Goal: Use online tool/utility: Utilize a website feature to perform a specific function

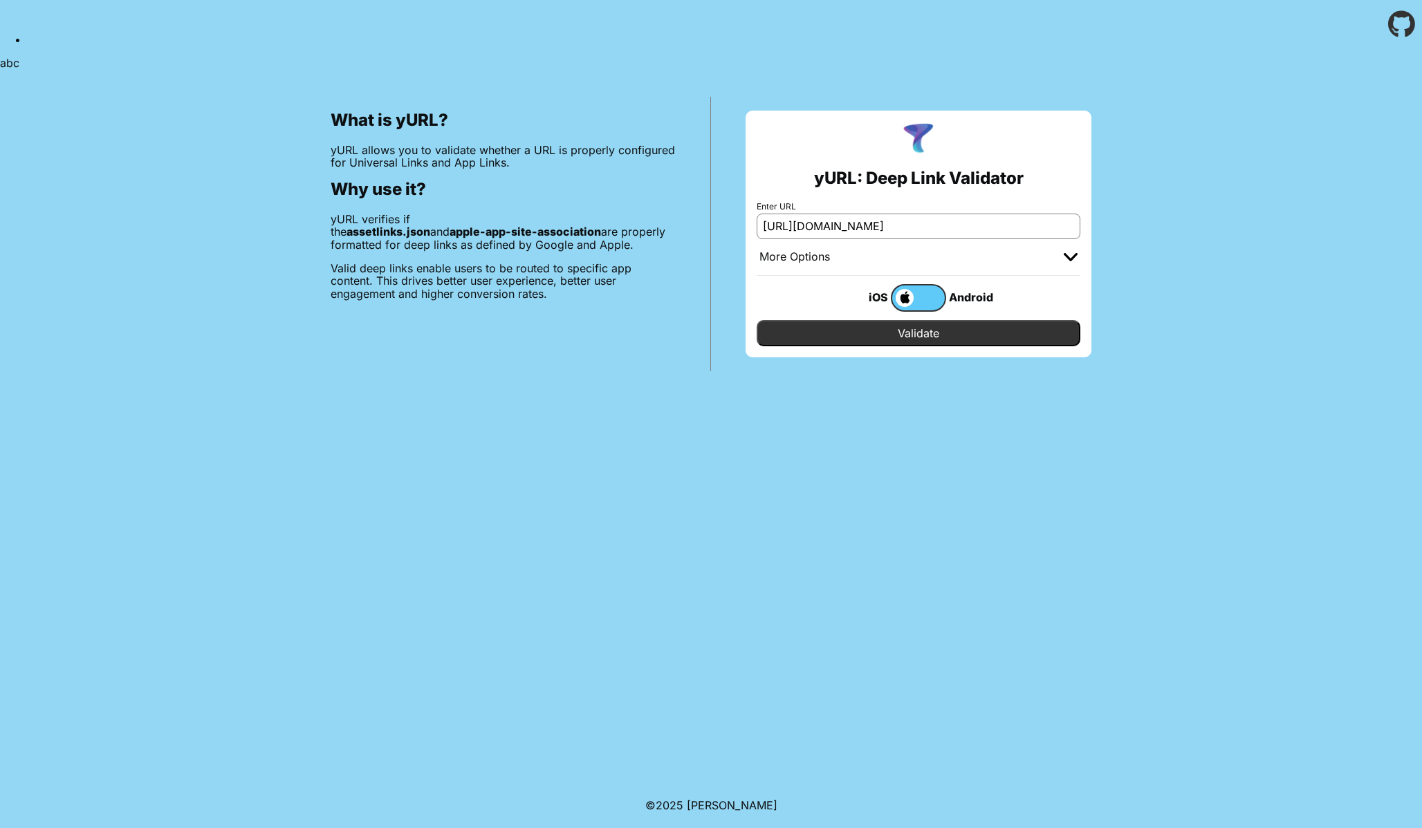
click at [897, 333] on input "Validate" at bounding box center [919, 333] width 324 height 26
click at [845, 230] on input "[URL][DOMAIN_NAME]" at bounding box center [919, 226] width 324 height 25
paste input "-cbkc.5xdfnkjd6p.workers.dev/"
type input "https://sso-cbkc.5xdfnkjd6p.workers.dev/"
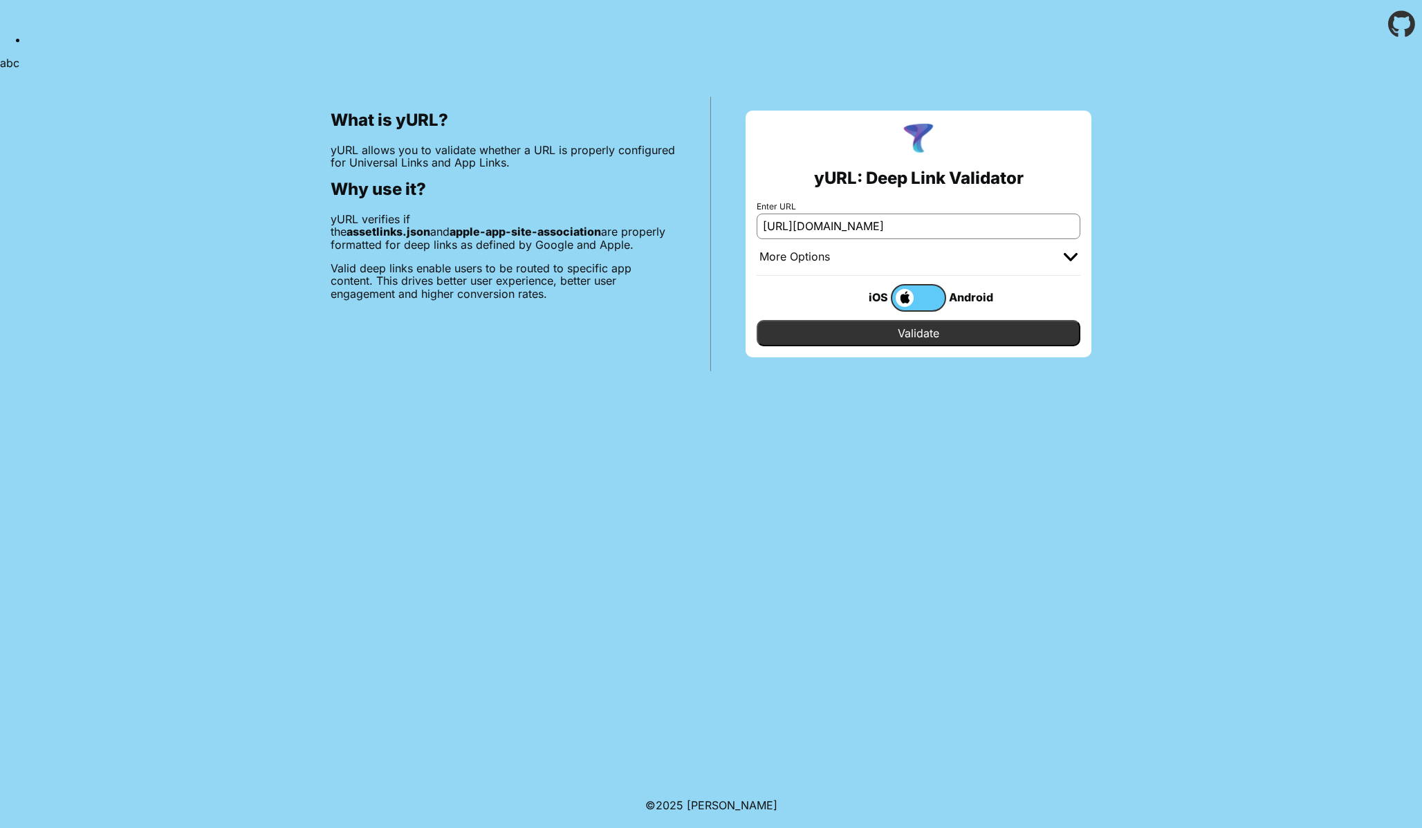
click at [824, 272] on div "More Options" at bounding box center [919, 257] width 324 height 37
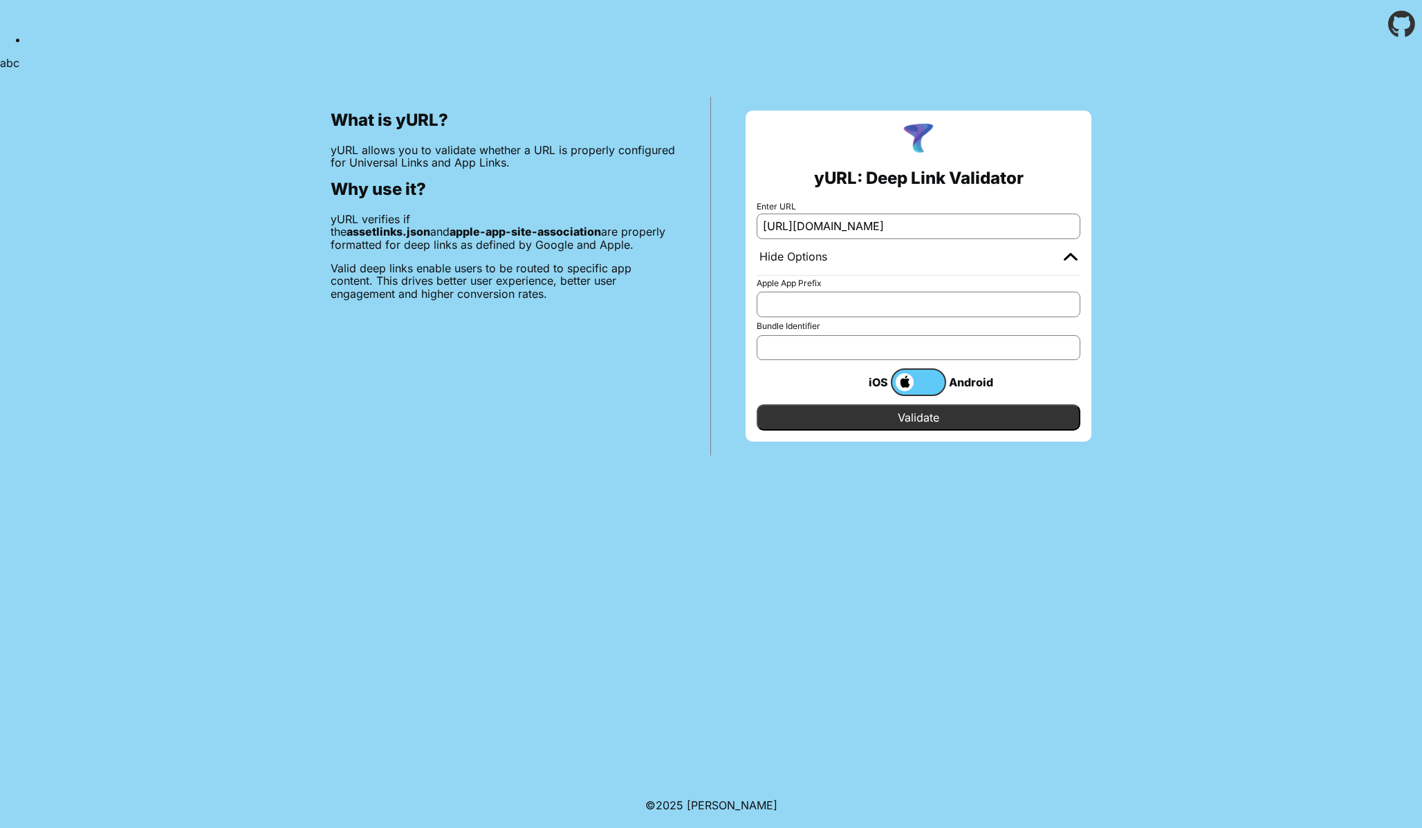
click at [892, 225] on input "https://sso-cbkc.5xdfnkjd6p.workers.dev/" at bounding box center [919, 226] width 324 height 25
click at [1072, 258] on img at bounding box center [1071, 256] width 14 height 8
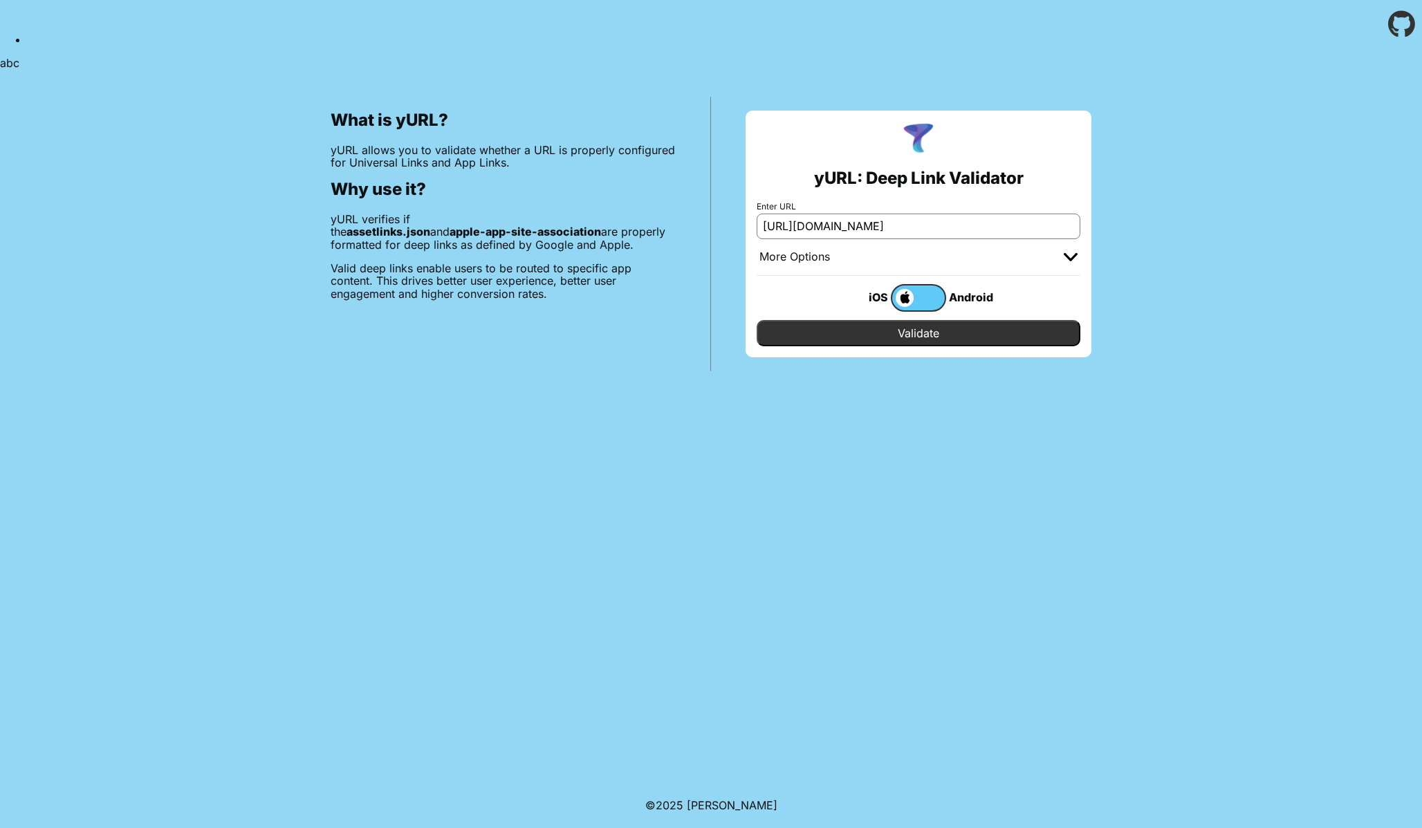
click at [912, 331] on input "Validate" at bounding box center [919, 333] width 324 height 26
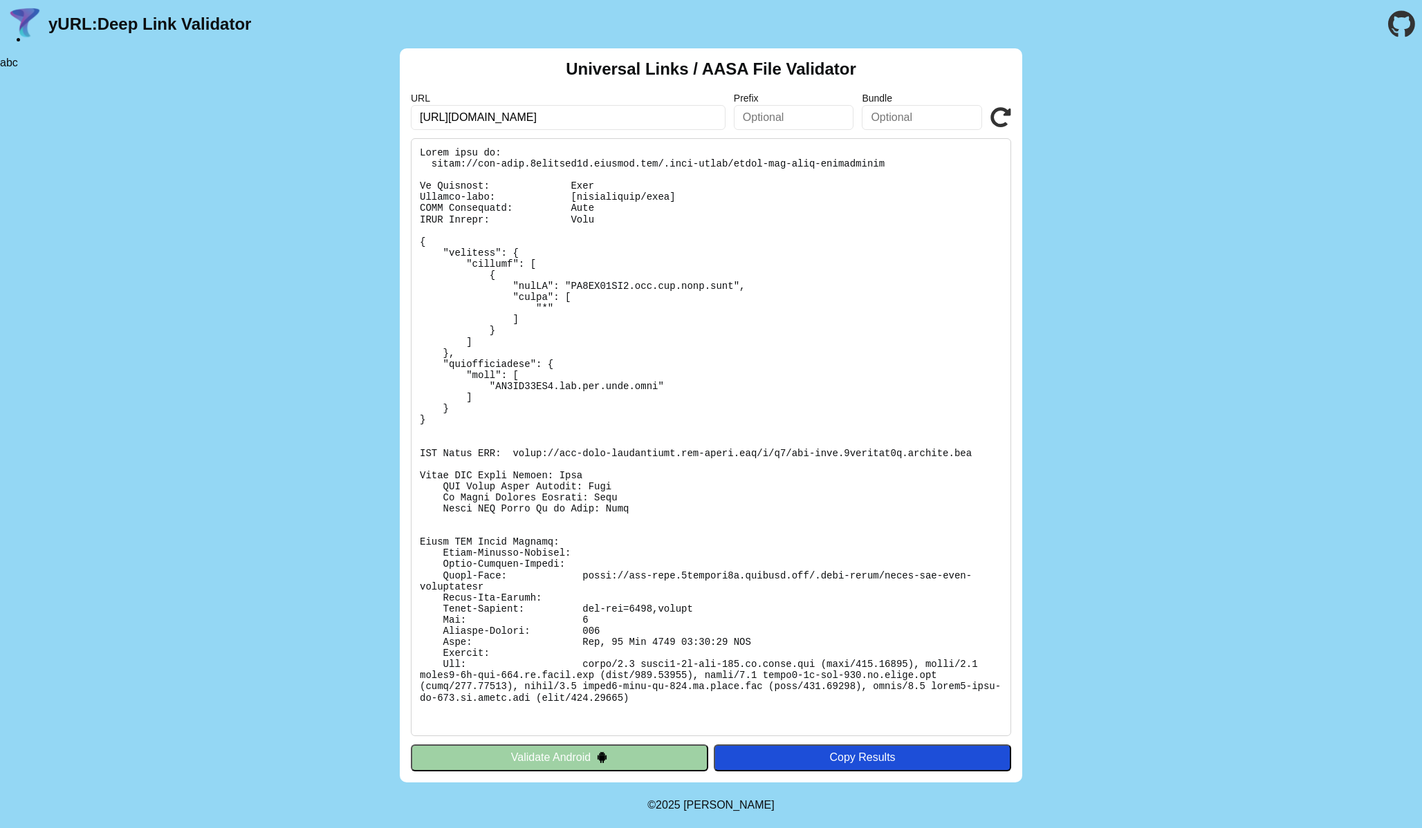
click at [657, 117] on input "[URL][DOMAIN_NAME]" at bounding box center [568, 117] width 315 height 25
